Goal: Task Accomplishment & Management: Use online tool/utility

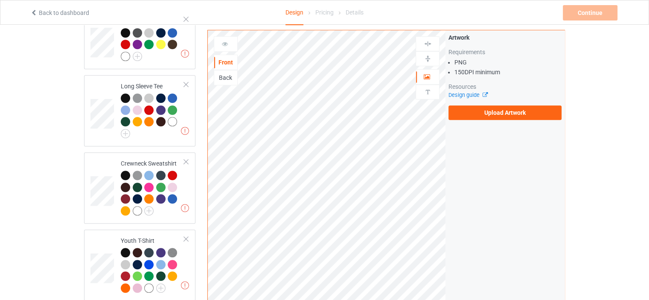
scroll to position [406, 0]
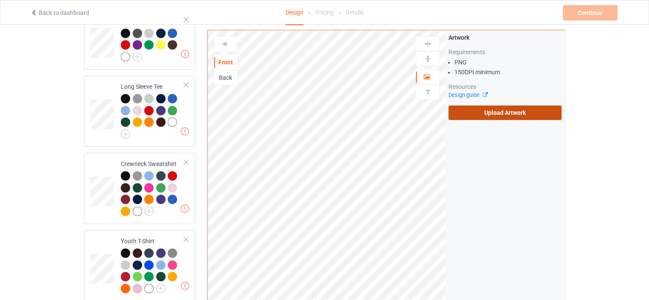
click at [505, 117] on label "Upload Artwork" at bounding box center [504, 112] width 113 height 15
click at [0, 0] on input "Upload Artwork" at bounding box center [0, 0] width 0 height 0
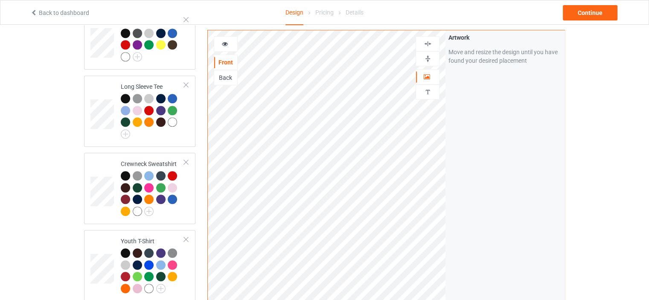
click at [42, 182] on div "Design Select colors for each of the products and upload an artwork file to des…" at bounding box center [324, 93] width 649 height 949
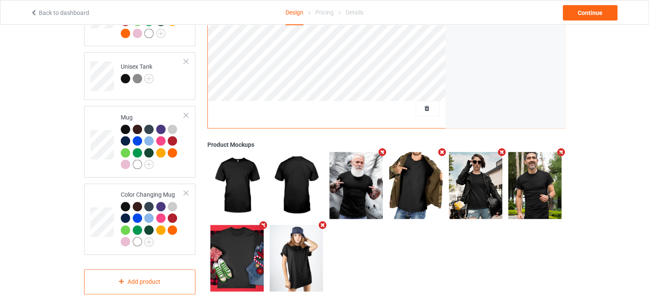
scroll to position [662, 0]
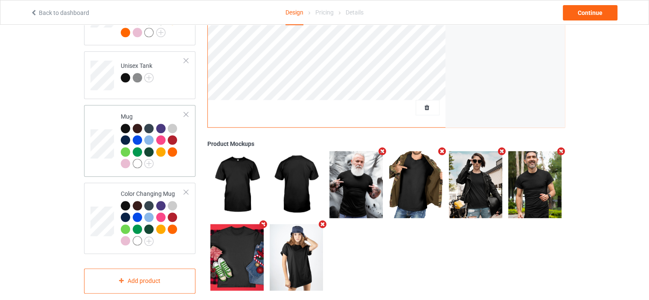
click at [104, 148] on td at bounding box center [103, 140] width 26 height 64
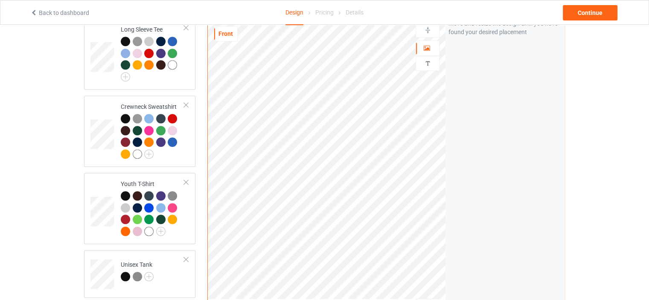
scroll to position [463, 0]
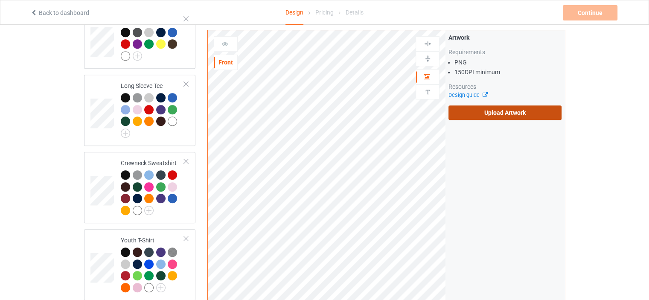
click at [482, 111] on label "Upload Artwork" at bounding box center [504, 112] width 113 height 15
click at [0, 0] on input "Upload Artwork" at bounding box center [0, 0] width 0 height 0
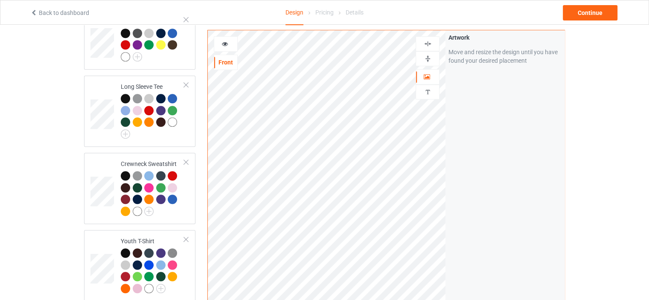
click at [478, 192] on div "Artwork Move and resize the design until you have found your desired placement" at bounding box center [504, 192] width 119 height 324
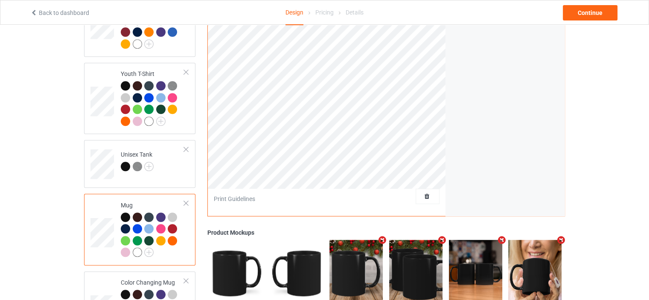
scroll to position [662, 0]
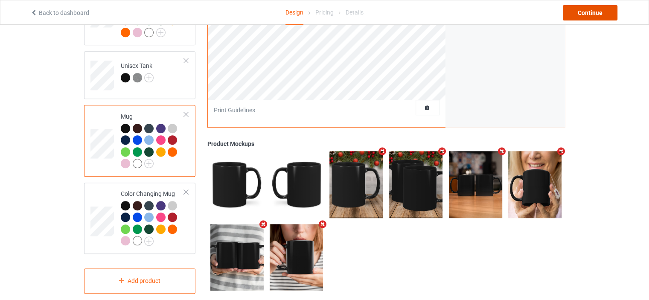
click at [582, 14] on div "Continue" at bounding box center [590, 12] width 55 height 15
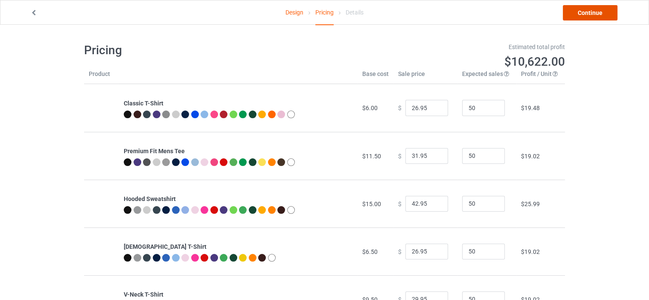
click at [596, 12] on link "Continue" at bounding box center [590, 12] width 55 height 15
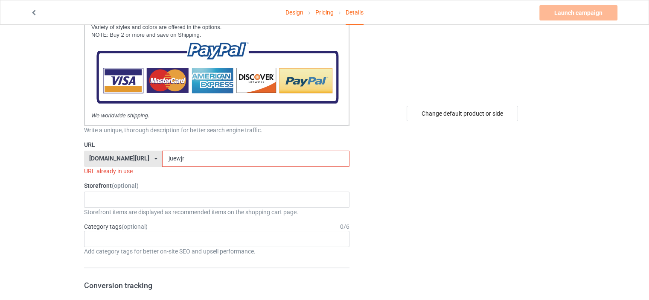
scroll to position [142, 0]
click at [162, 157] on input "juewjr" at bounding box center [255, 159] width 187 height 16
click at [167, 156] on input "juewjr" at bounding box center [255, 159] width 187 height 16
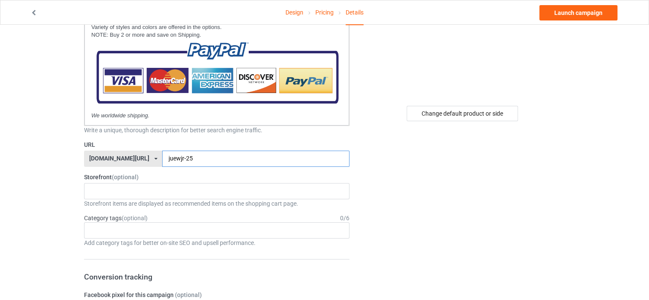
type input "juewjr-25"
click at [587, 15] on link "Launch campaign" at bounding box center [578, 12] width 78 height 15
